Goal: Task Accomplishment & Management: Use online tool/utility

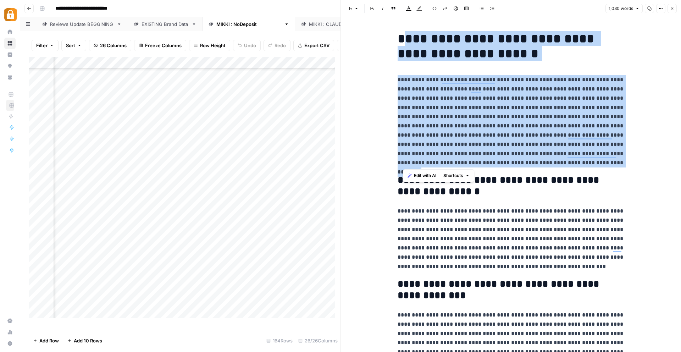
scroll to position [1392, 668]
click at [675, 9] on button "Close" at bounding box center [672, 8] width 9 height 9
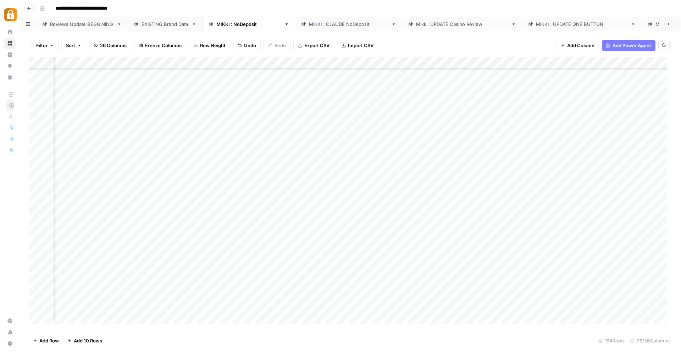
scroll to position [1514, 668]
click at [241, 260] on div "Add Column" at bounding box center [351, 193] width 644 height 272
click at [307, 261] on div "Add Column" at bounding box center [351, 193] width 644 height 272
click at [106, 264] on div "Add Column" at bounding box center [351, 193] width 644 height 272
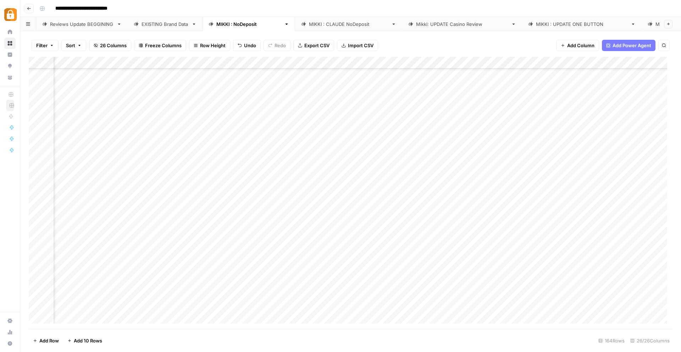
scroll to position [1514, 732]
click at [186, 263] on div "Add Column" at bounding box center [351, 193] width 644 height 272
click at [139, 261] on div "Add Column" at bounding box center [351, 193] width 644 height 272
click at [75, 271] on div "Add Column" at bounding box center [351, 193] width 644 height 272
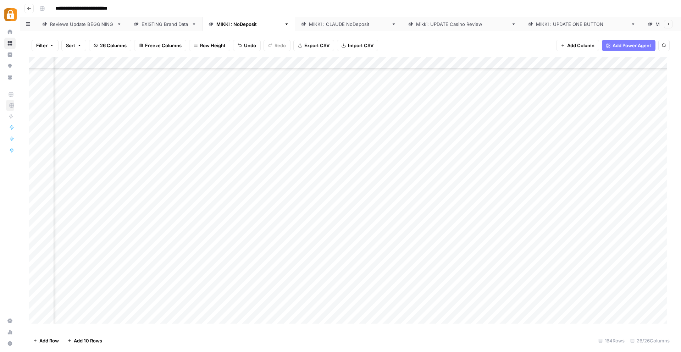
click at [254, 271] on div "Add Column" at bounding box center [351, 193] width 644 height 272
click at [530, 264] on div "Add Column" at bounding box center [351, 193] width 644 height 272
click at [617, 258] on div "Add Column" at bounding box center [351, 193] width 644 height 272
click at [519, 272] on div "Add Column" at bounding box center [351, 193] width 644 height 272
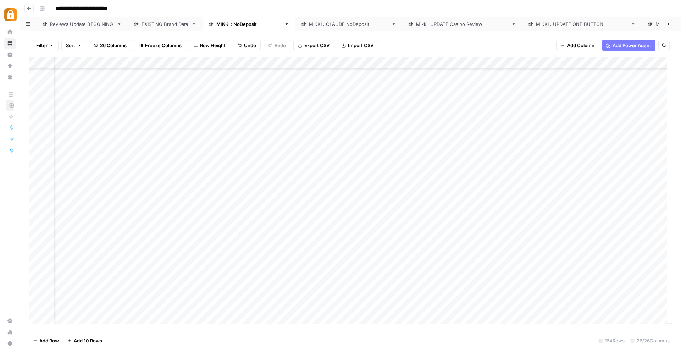
click at [616, 274] on div "Add Column" at bounding box center [351, 193] width 644 height 272
drag, startPoint x: 603, startPoint y: 297, endPoint x: 571, endPoint y: 288, distance: 33.2
click at [571, 288] on textarea "**********" at bounding box center [607, 284] width 142 height 31
